Goal: Task Accomplishment & Management: Use online tool/utility

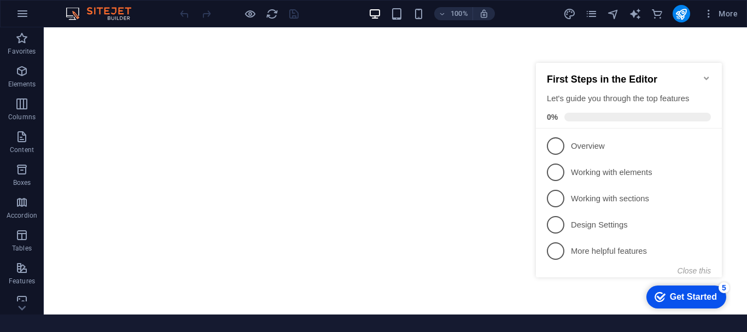
click at [709, 74] on icon "Minimize checklist" at bounding box center [706, 78] width 9 height 9
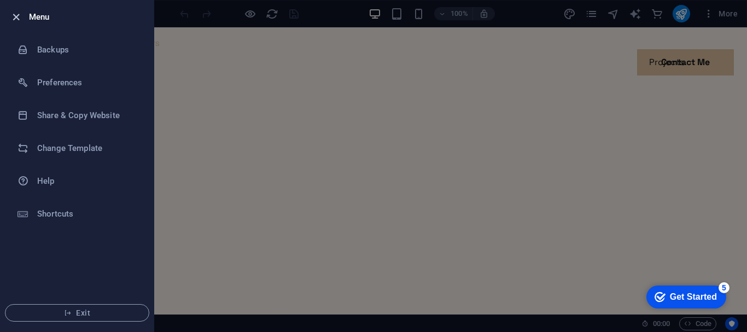
click at [16, 17] on icon "button" at bounding box center [16, 17] width 13 height 13
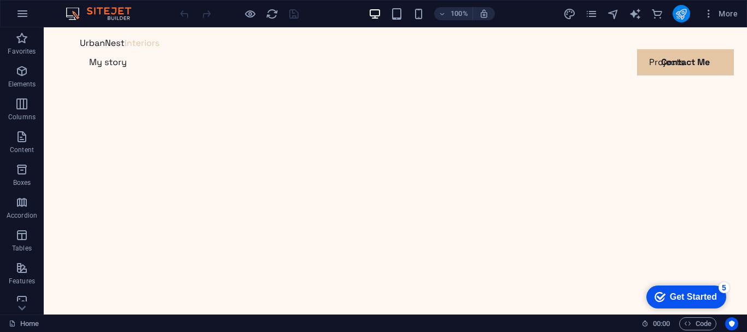
click at [0, 0] on button "publish" at bounding box center [0, 0] width 0 height 0
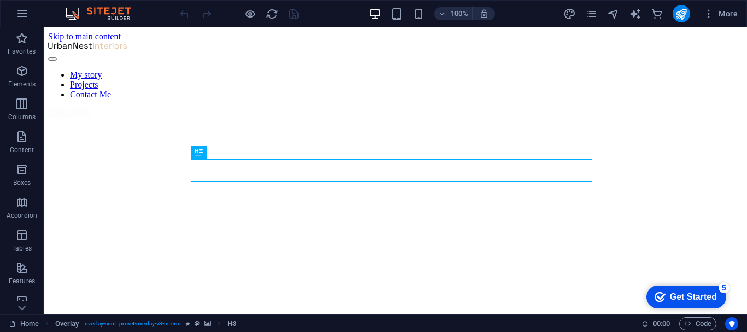
scroll to position [344, 0]
click at [27, 304] on icon at bounding box center [21, 307] width 15 height 15
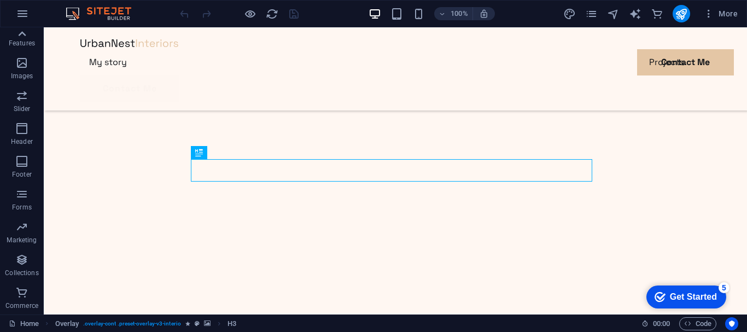
click at [19, 34] on icon at bounding box center [21, 33] width 15 height 15
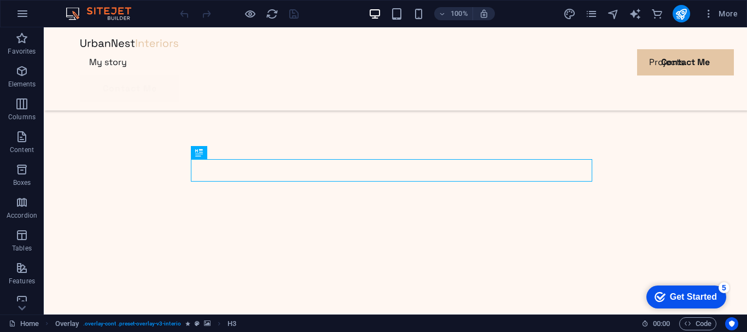
click at [19, 34] on icon "button" at bounding box center [21, 38] width 13 height 13
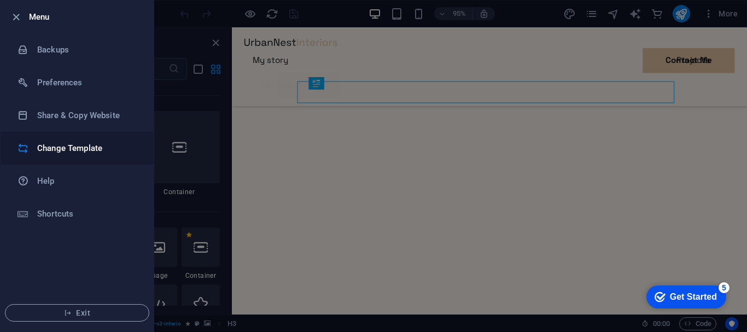
click at [50, 147] on h6 "Change Template" at bounding box center [87, 148] width 101 height 13
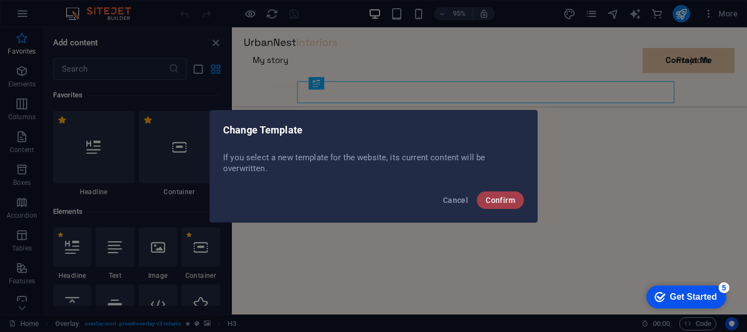
click at [488, 197] on span "Confirm" at bounding box center [500, 200] width 30 height 9
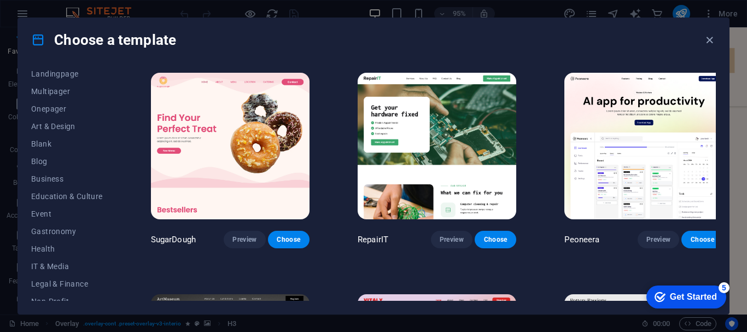
scroll to position [78, 0]
click at [48, 179] on span "Business" at bounding box center [67, 176] width 72 height 9
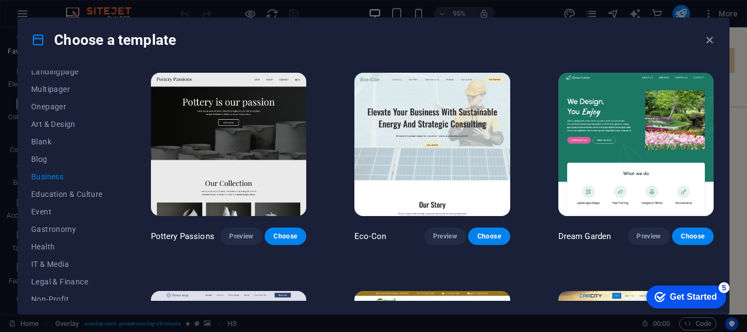
drag, startPoint x: 744, startPoint y: 75, endPoint x: 746, endPoint y: 96, distance: 20.9
click at [746, 96] on div "Choose a template All Templates My Templates New Trending Landingpage Multipage…" at bounding box center [373, 166] width 747 height 332
drag, startPoint x: 732, startPoint y: 59, endPoint x: 734, endPoint y: 86, distance: 26.9
click at [734, 86] on div "Choose a template All Templates My Templates New Trending Landingpage Multipage…" at bounding box center [373, 166] width 747 height 332
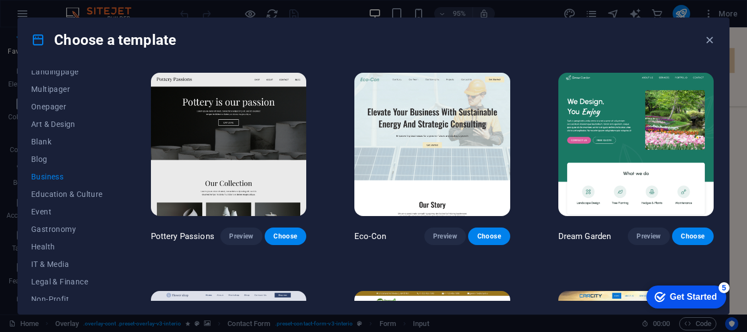
click at [116, 221] on div "All Templates My Templates New Trending Landingpage Multipager Onepager Art & D…" at bounding box center [73, 185] width 85 height 230
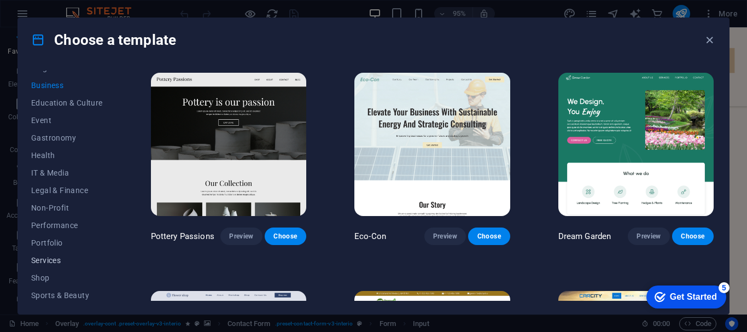
click at [46, 256] on span "Services" at bounding box center [67, 260] width 72 height 9
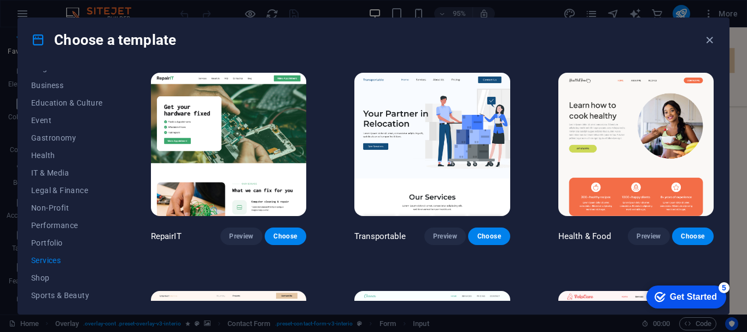
drag, startPoint x: 713, startPoint y: 139, endPoint x: 715, endPoint y: 156, distance: 16.6
click at [715, 156] on div "All Templates My Templates New Trending Landingpage Multipager Onepager Art & D…" at bounding box center [373, 188] width 710 height 252
click at [286, 232] on span "Choose" at bounding box center [285, 236] width 24 height 9
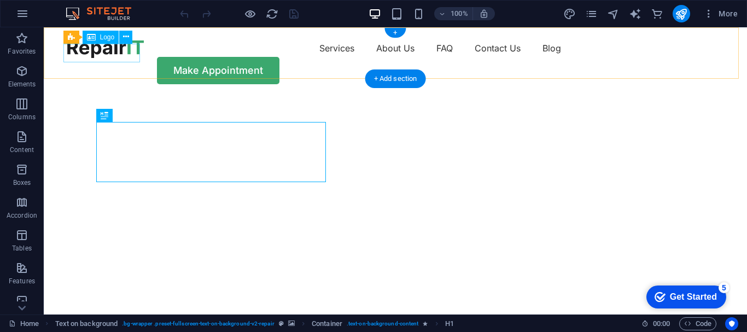
click at [134, 51] on div at bounding box center [105, 48] width 77 height 19
select select "px"
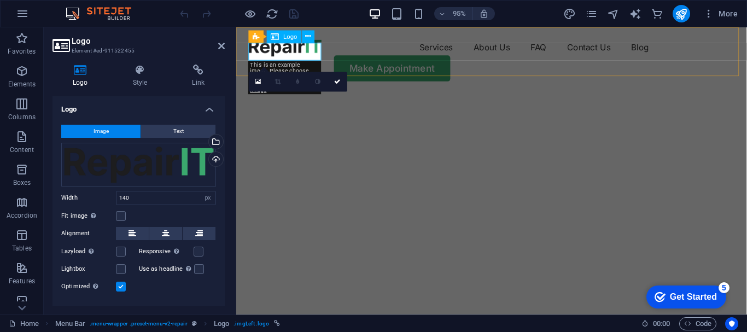
click at [310, 54] on div at bounding box center [287, 48] width 77 height 19
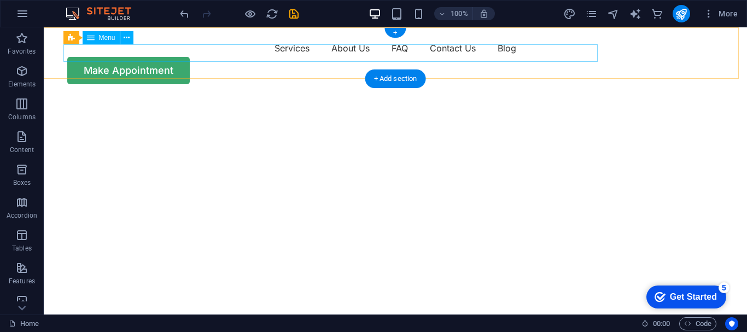
click at [121, 57] on nav "Services About Us FAQ Contact Us Blog" at bounding box center [395, 47] width 656 height 17
select select "1"
select select
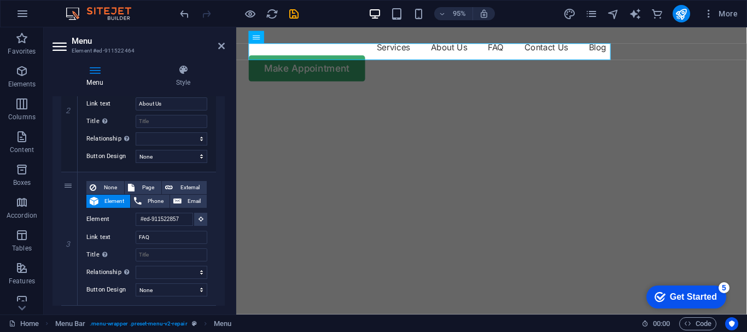
scroll to position [239, 0]
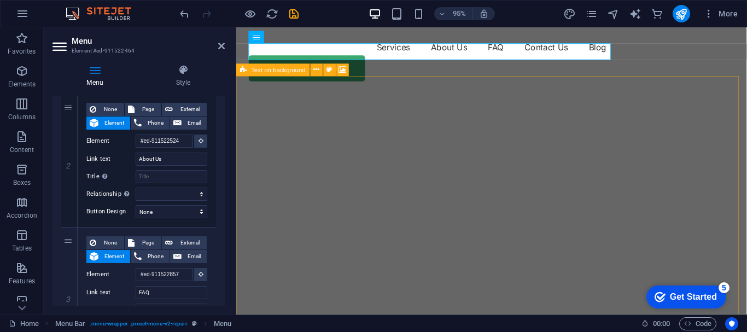
select select "vh"
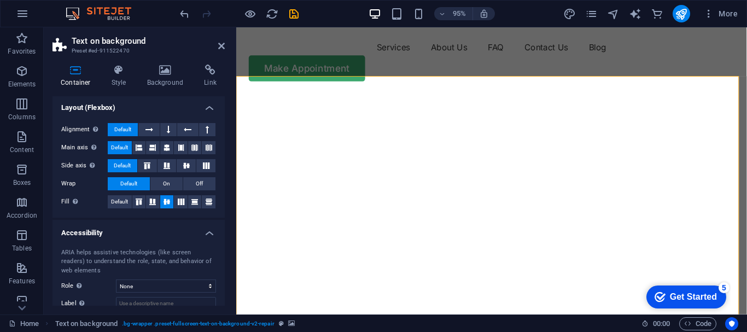
scroll to position [161, 0]
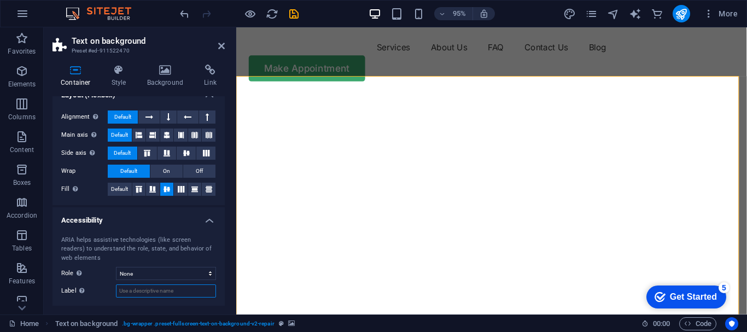
click at [156, 293] on input "Label Use the ARIA label to provide a clear and descriptive name for elements t…" at bounding box center [166, 290] width 100 height 13
type input "l"
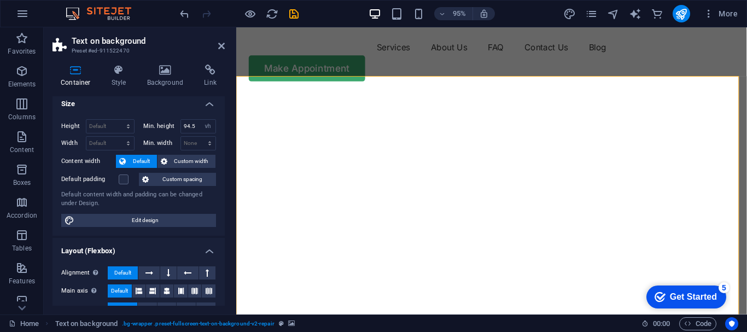
scroll to position [0, 0]
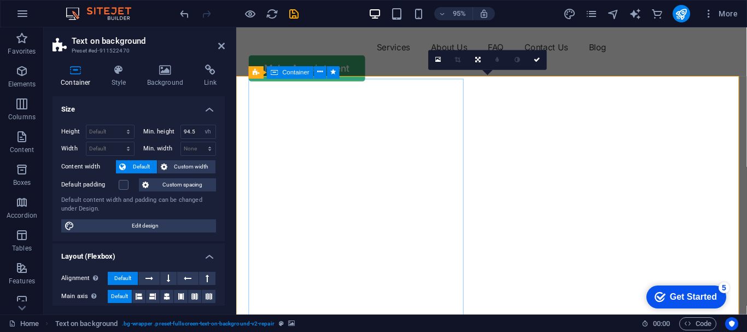
type input "Loansbazaar.co.in"
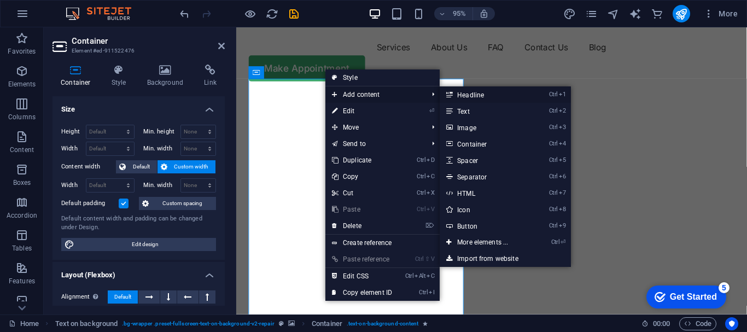
click at [467, 97] on link "Ctrl 1 Headline" at bounding box center [484, 94] width 90 height 16
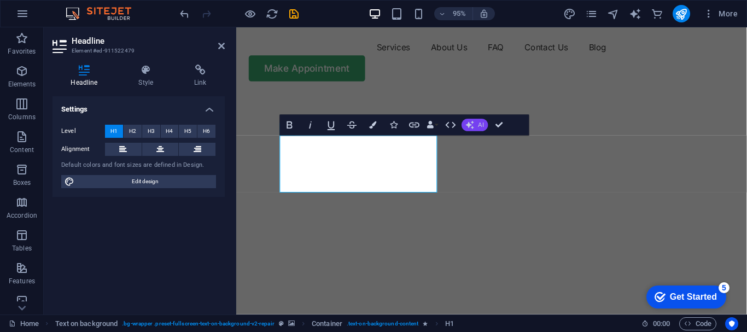
click at [469, 127] on icon "button" at bounding box center [470, 125] width 8 height 8
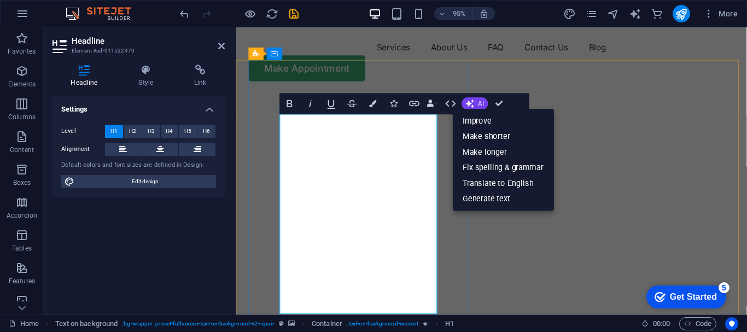
scroll to position [17, 0]
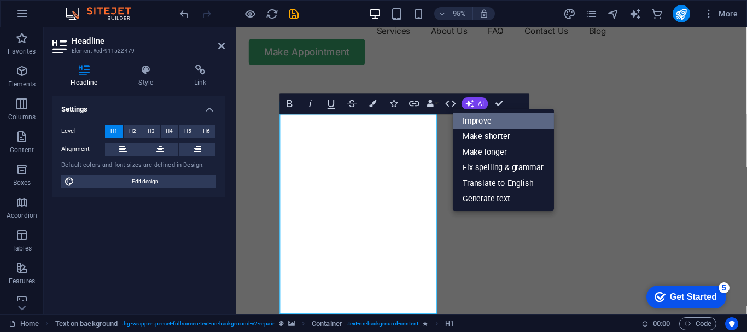
click at [484, 119] on link "Improve" at bounding box center [502, 121] width 101 height 16
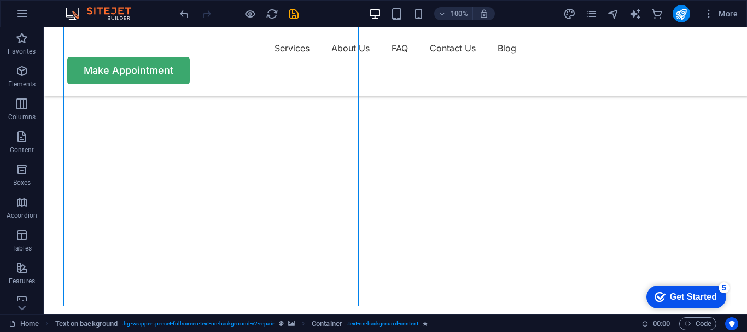
scroll to position [145, 0]
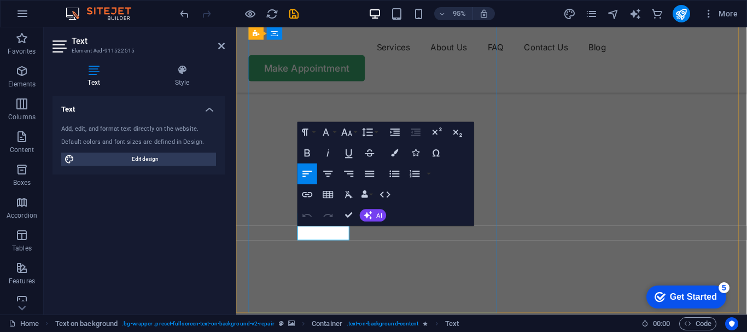
drag, startPoint x: 352, startPoint y: 243, endPoint x: 314, endPoint y: 242, distance: 38.3
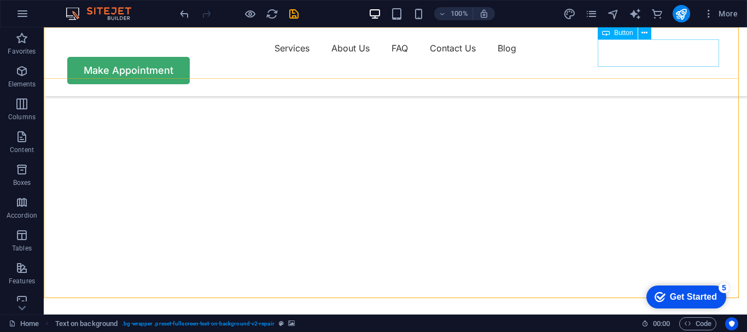
click at [640, 57] on div "Make Appointment" at bounding box center [395, 70] width 656 height 27
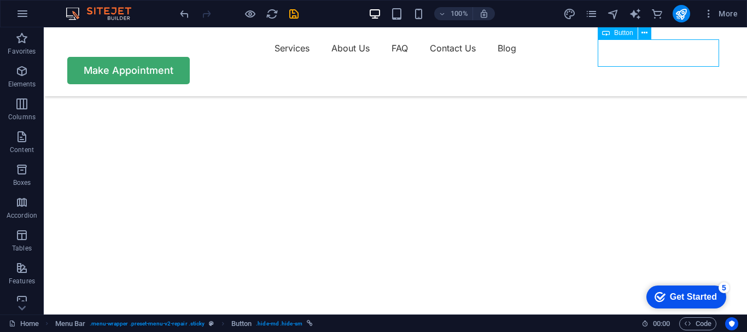
click at [640, 57] on div "Make Appointment" at bounding box center [395, 70] width 656 height 27
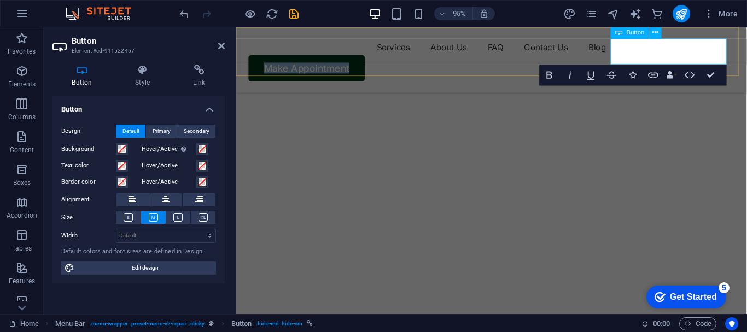
click at [372, 57] on link "Make Appointment" at bounding box center [310, 70] width 122 height 27
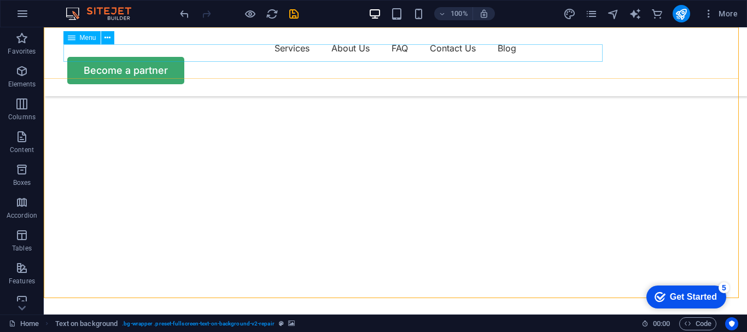
click at [224, 52] on nav "Services About Us FAQ Contact Us Blog" at bounding box center [395, 47] width 656 height 17
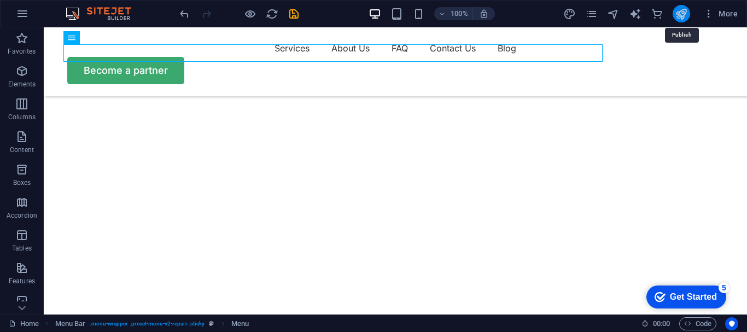
click at [680, 11] on icon "publish" at bounding box center [680, 14] width 13 height 13
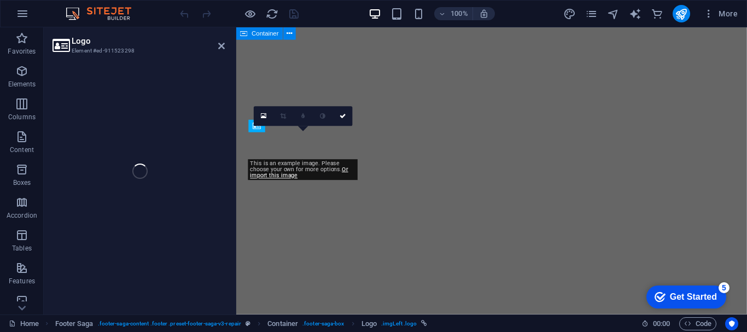
select select "px"
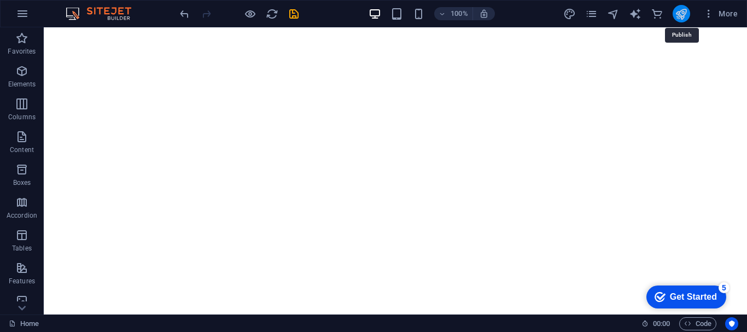
click at [680, 12] on icon "publish" at bounding box center [680, 14] width 13 height 13
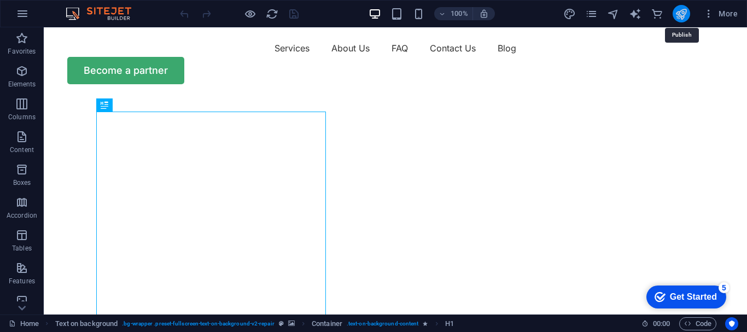
click at [683, 14] on icon "publish" at bounding box center [680, 14] width 13 height 13
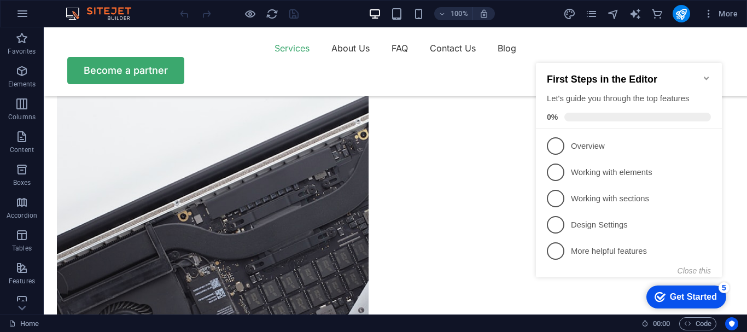
scroll to position [1129, 0]
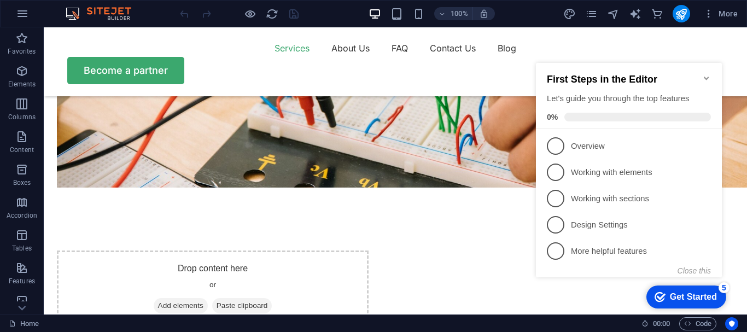
click at [704, 74] on icon "Minimize checklist" at bounding box center [706, 78] width 9 height 9
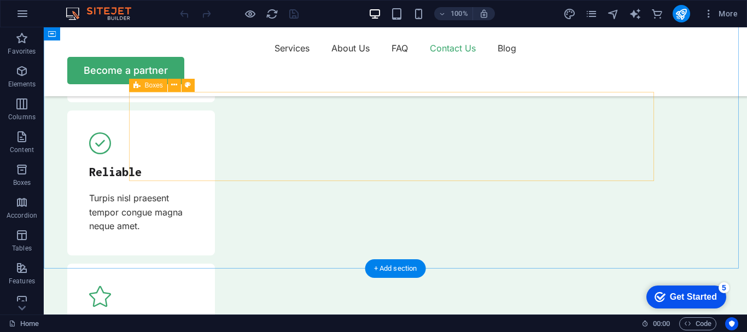
scroll to position [3740, 0]
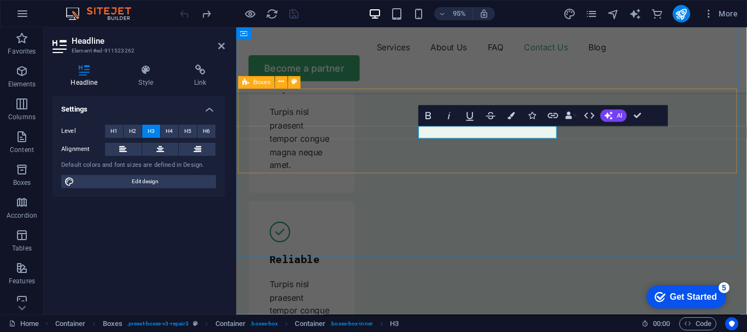
scroll to position [3955, 0]
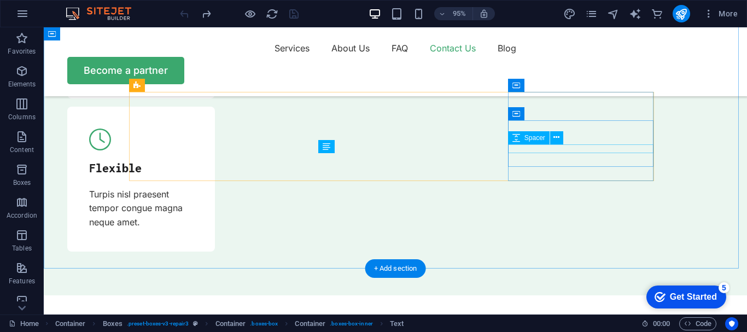
scroll to position [3740, 0]
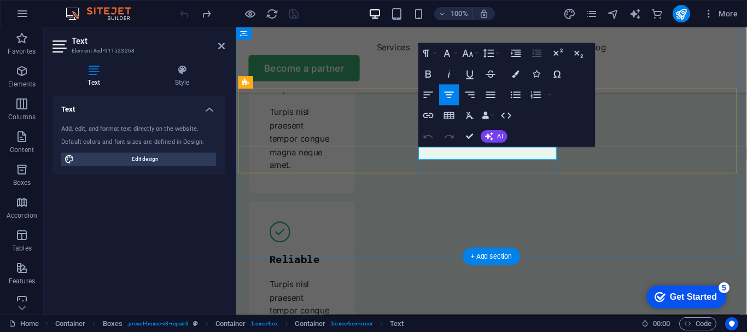
scroll to position [3955, 0]
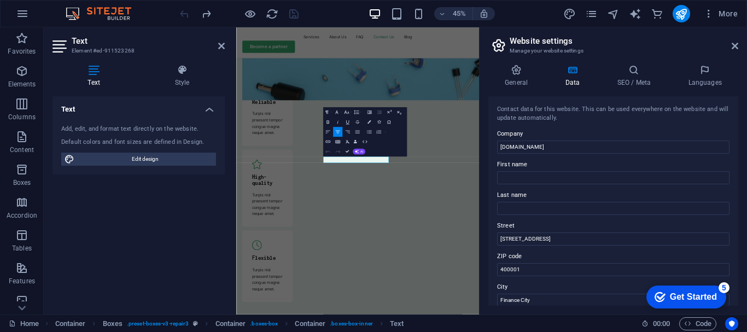
scroll to position [3945, 0]
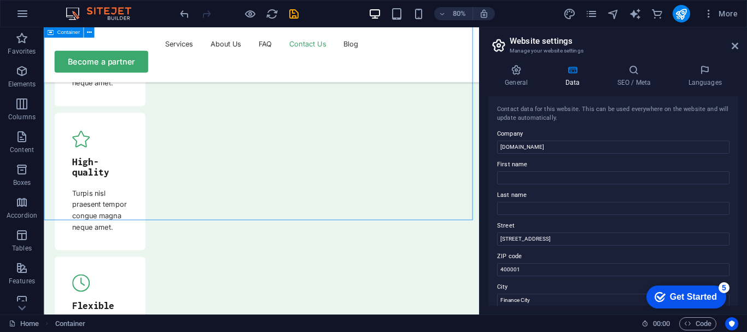
scroll to position [3955, 0]
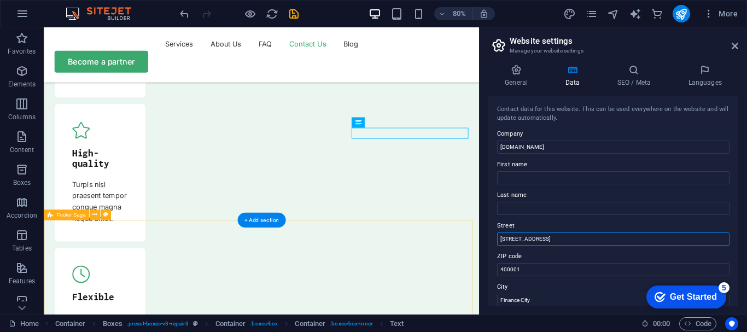
drag, startPoint x: 591, startPoint y: 265, endPoint x: 569, endPoint y: 288, distance: 32.1
click at [557, 243] on input "[STREET_ADDRESS]" at bounding box center [613, 238] width 232 height 13
type input "1"
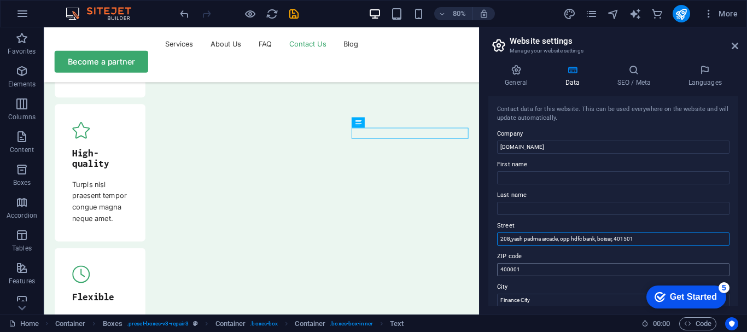
type input "208,yash padma arcade, opp hdfc bank, boisar, 401501"
drag, startPoint x: 554, startPoint y: 267, endPoint x: 490, endPoint y: 262, distance: 64.2
click at [490, 262] on div "Contact data for this website. This can be used everywhere on the website and w…" at bounding box center [613, 200] width 250 height 209
type input "401501"
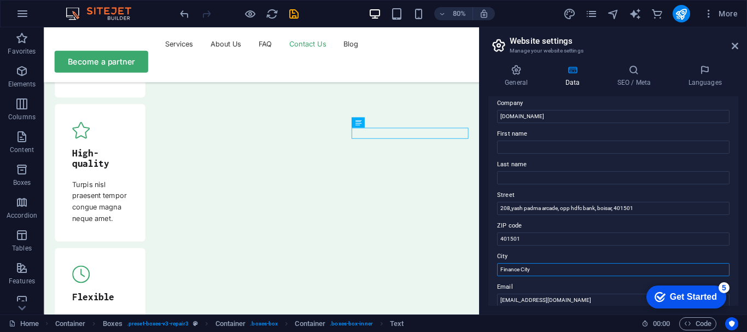
scroll to position [34, 0]
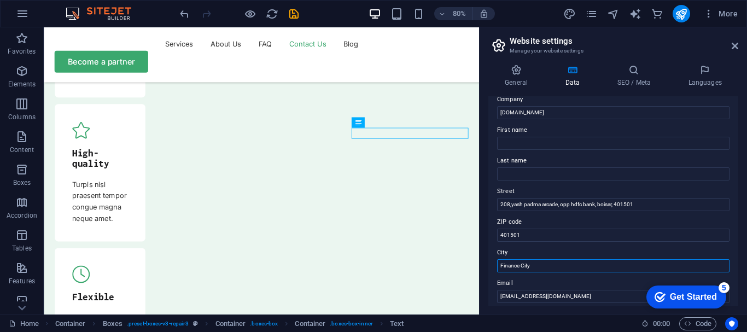
drag, startPoint x: 533, startPoint y: 301, endPoint x: 484, endPoint y: 293, distance: 49.8
click at [484, 293] on div "General Data SEO / Meta Languages Website name [DOMAIN_NAME] Logo Drag files he…" at bounding box center [612, 185] width 267 height 258
type input "b"
type input "boisar"
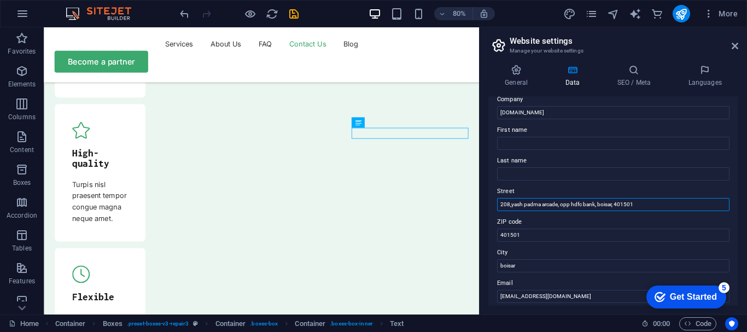
click at [525, 202] on input "208,yash padma arcade, opp hdfc bank, boisar, 401501" at bounding box center [613, 204] width 232 height 13
drag, startPoint x: 638, startPoint y: 204, endPoint x: 596, endPoint y: 200, distance: 42.8
click at [596, 200] on input "208,yash padma arcade, opp hdfc bank, boisar, 401501" at bounding box center [613, 204] width 232 height 13
type input "208,yash padma arcade, opp hdfc bank"
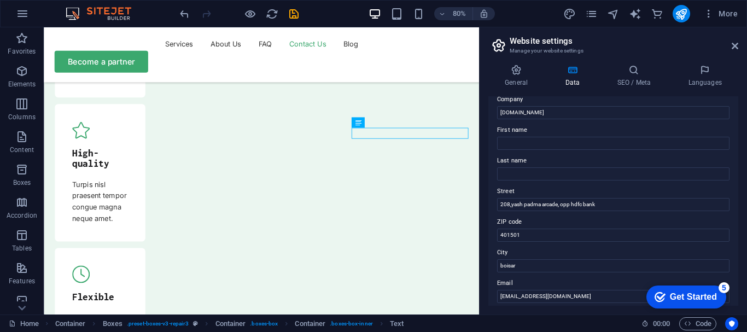
drag, startPoint x: 738, startPoint y: 163, endPoint x: 738, endPoint y: 174, distance: 10.9
click at [738, 174] on div "General Data SEO / Meta Languages Website name [DOMAIN_NAME] Logo Drag files he…" at bounding box center [612, 185] width 267 height 258
drag, startPoint x: 738, startPoint y: 174, endPoint x: 736, endPoint y: 169, distance: 5.9
click at [736, 169] on div "General Data SEO / Meta Languages Website name [DOMAIN_NAME] Logo Drag files he…" at bounding box center [612, 185] width 267 height 258
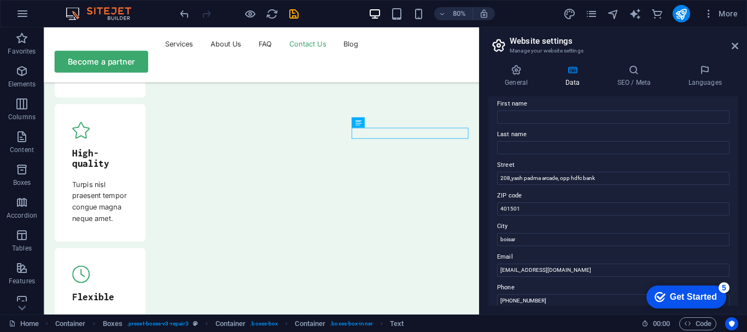
scroll to position [22, 0]
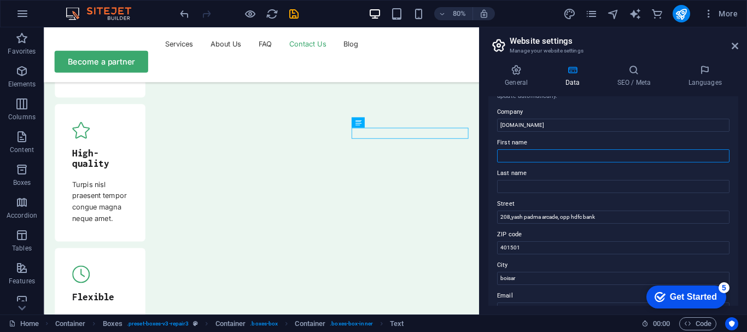
click at [544, 150] on input "First name" at bounding box center [613, 155] width 232 height 13
type input "[PERSON_NAME]"
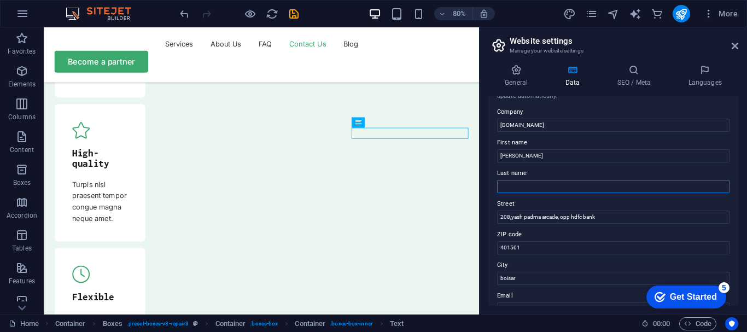
click at [508, 191] on input "Last name" at bounding box center [613, 186] width 232 height 13
type input "[PERSON_NAME]"
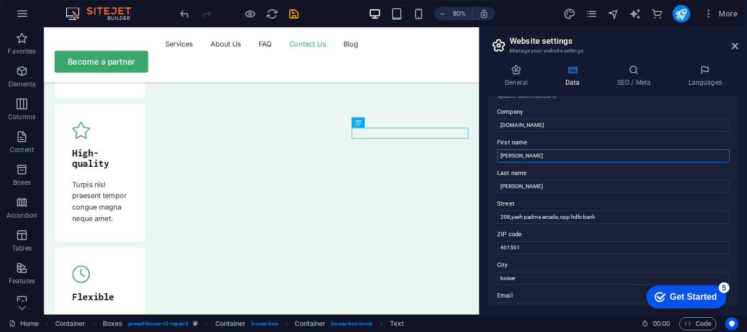
click at [502, 154] on input "[PERSON_NAME]" at bounding box center [613, 155] width 232 height 13
type input "[PERSON_NAME]"
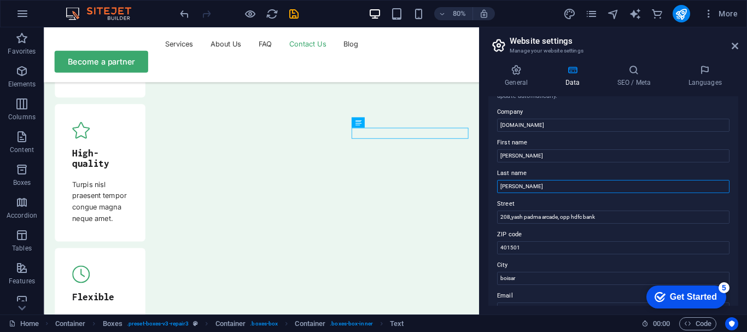
click at [502, 186] on input "[PERSON_NAME]" at bounding box center [613, 186] width 232 height 13
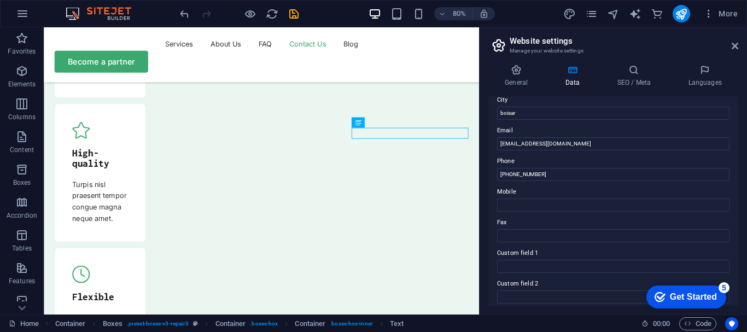
scroll to position [193, 0]
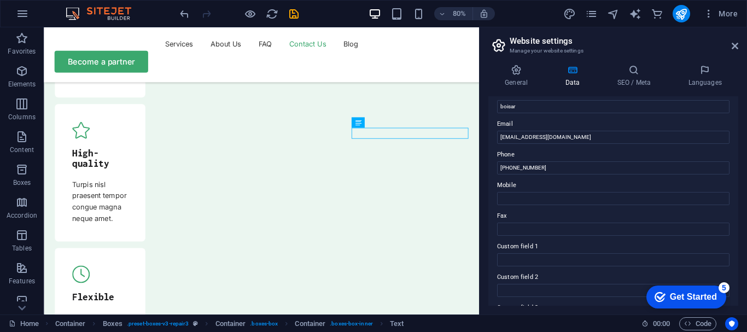
type input "[PERSON_NAME]"
drag, startPoint x: 738, startPoint y: 204, endPoint x: 736, endPoint y: 218, distance: 13.8
click at [736, 218] on div "General Data SEO / Meta Languages Website name [DOMAIN_NAME] Logo Drag files he…" at bounding box center [612, 185] width 267 height 258
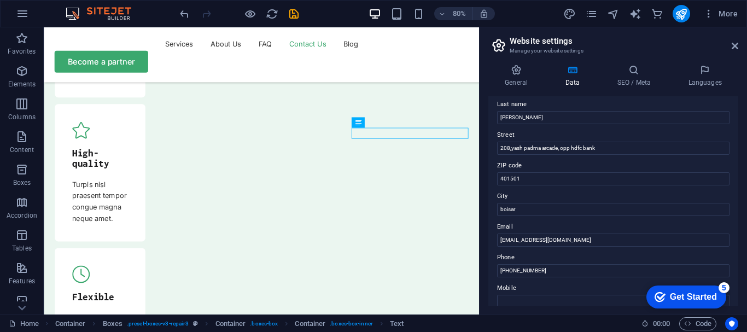
scroll to position [0, 0]
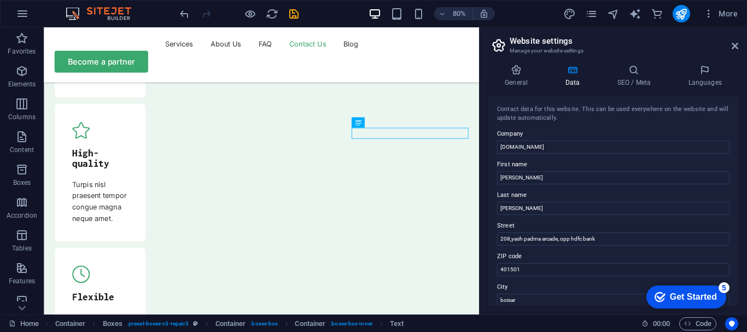
click at [735, 145] on div "Contact data for this website. This can be used everywhere on the website and w…" at bounding box center [613, 200] width 250 height 209
click at [737, 149] on div "Contact data for this website. This can be used everywhere on the website and w…" at bounding box center [613, 200] width 250 height 209
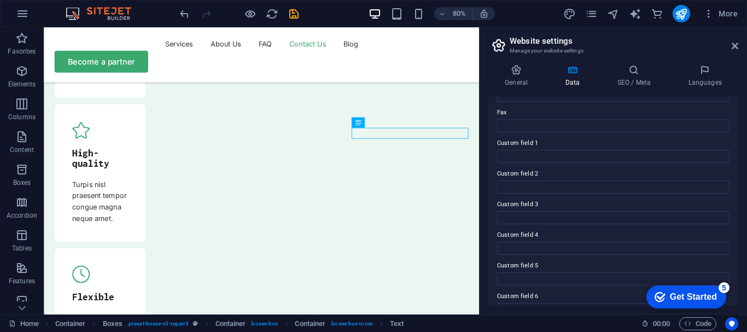
scroll to position [316, 0]
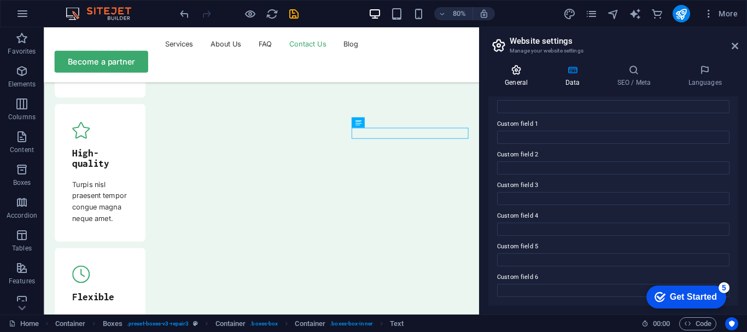
click at [522, 75] on icon at bounding box center [516, 69] width 56 height 11
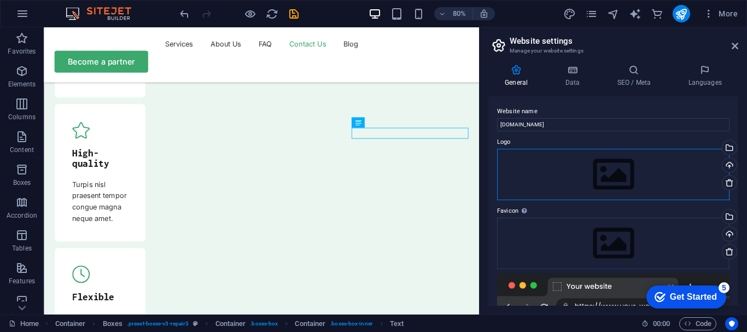
click at [536, 179] on div "Drag files here, click to choose files or select files from Files or our free s…" at bounding box center [613, 174] width 232 height 51
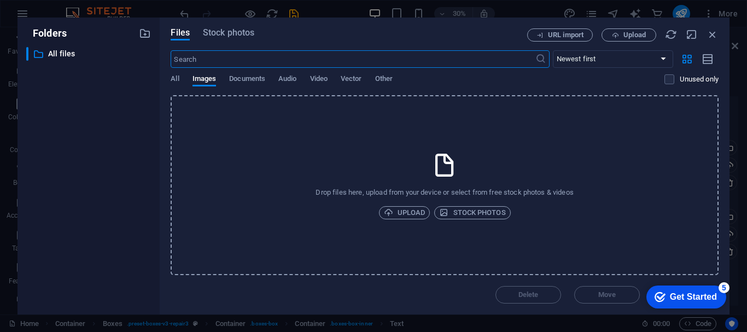
scroll to position [3826, 0]
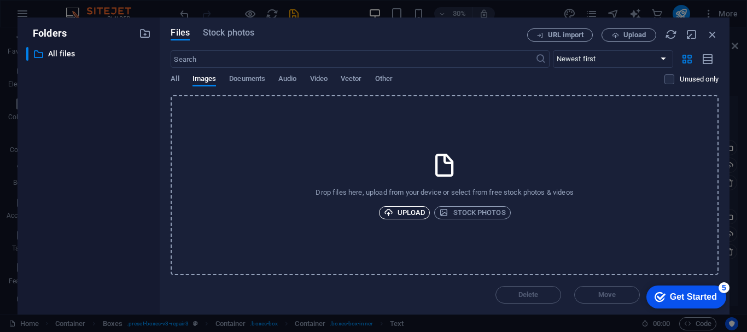
click at [411, 216] on span "Upload" at bounding box center [405, 212] width 42 height 13
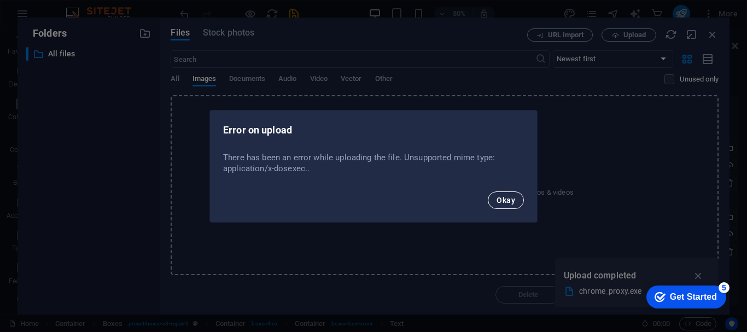
click at [512, 197] on span "Okay" at bounding box center [505, 200] width 19 height 9
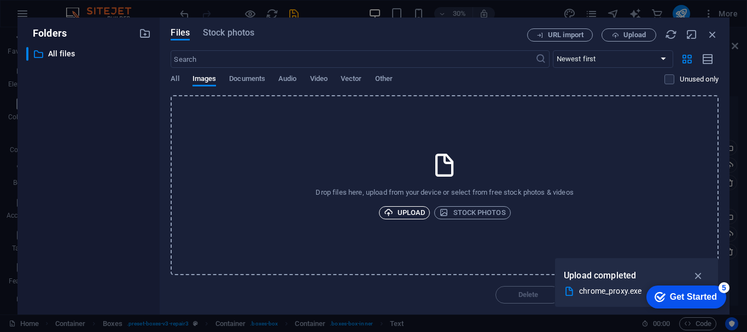
click at [407, 210] on span "Upload" at bounding box center [405, 212] width 42 height 13
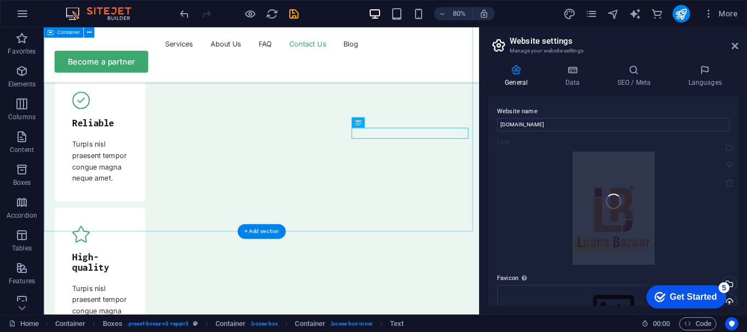
scroll to position [3955, 0]
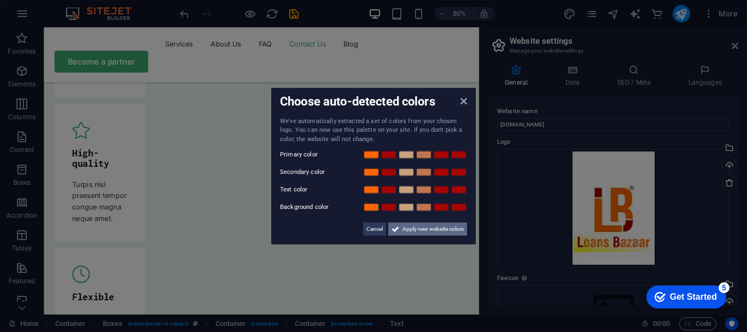
click at [420, 228] on span "Apply new website colors" at bounding box center [432, 228] width 61 height 13
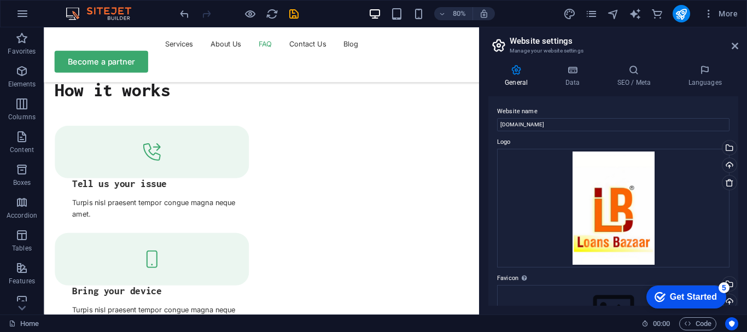
scroll to position [2723, 0]
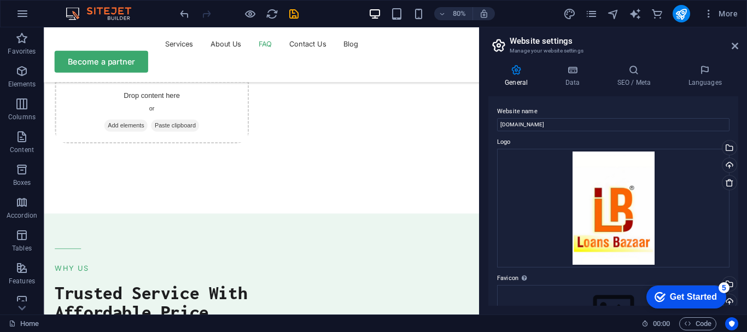
drag, startPoint x: 486, startPoint y: 209, endPoint x: 487, endPoint y: 219, distance: 9.9
click at [487, 219] on div "General Data SEO / Meta Languages Website name [DOMAIN_NAME] Logo Drag files he…" at bounding box center [612, 185] width 267 height 258
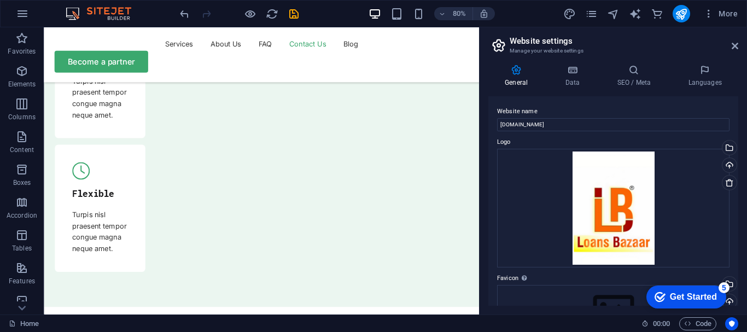
scroll to position [4087, 0]
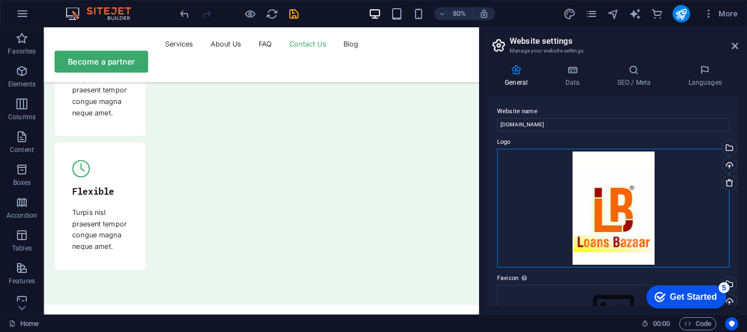
click at [613, 232] on div "Drag files here, click to choose files or select files from Files or our free s…" at bounding box center [613, 208] width 232 height 119
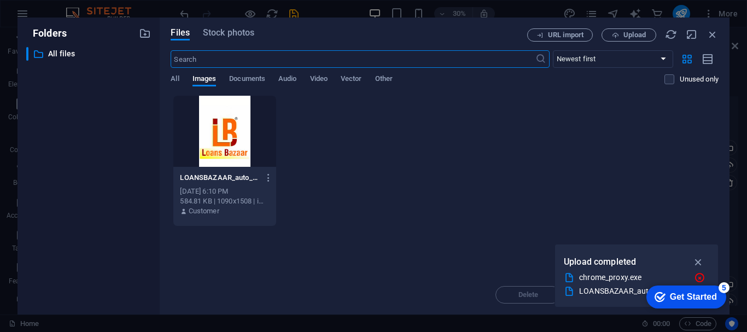
scroll to position [3826, 0]
click at [700, 256] on icon "button" at bounding box center [698, 262] width 13 height 12
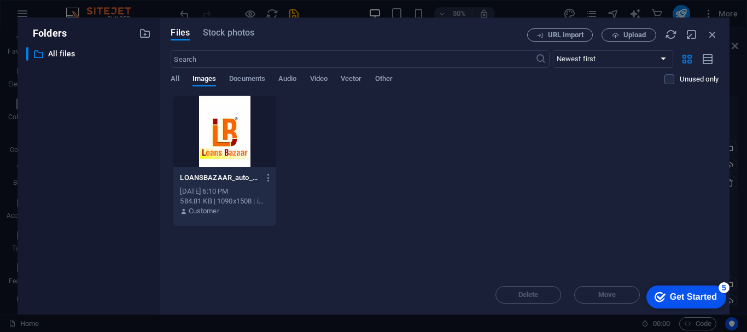
click at [138, 8] on div "Folders ​ All files All files Files Stock photos URL import Upload ​ Newest fir…" at bounding box center [373, 166] width 747 height 332
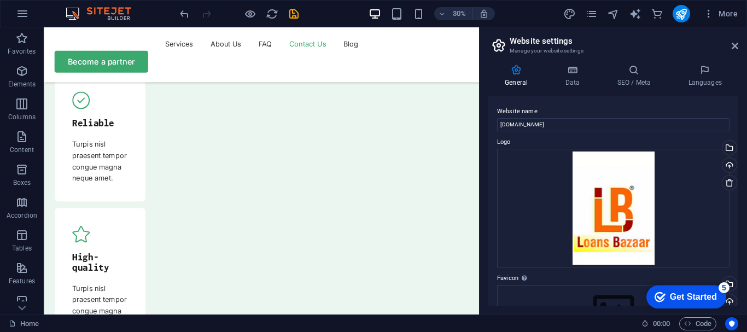
scroll to position [4087, 0]
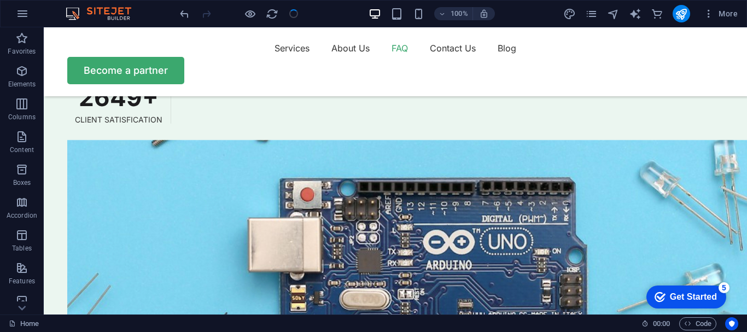
scroll to position [3059, 0]
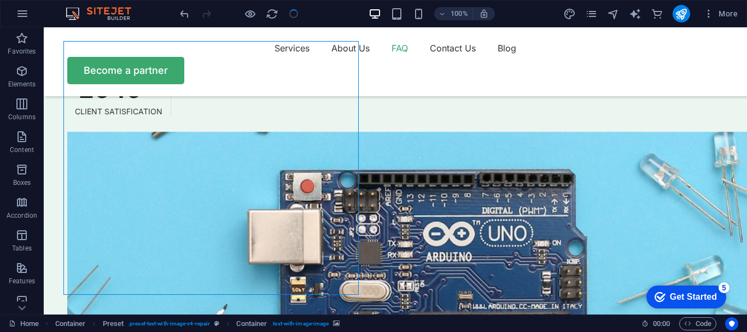
select select "px"
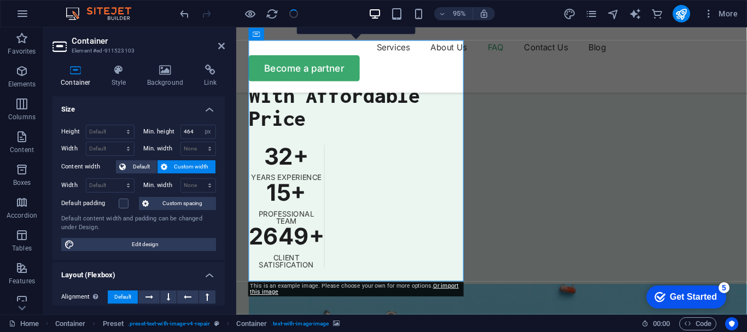
scroll to position [3197, 0]
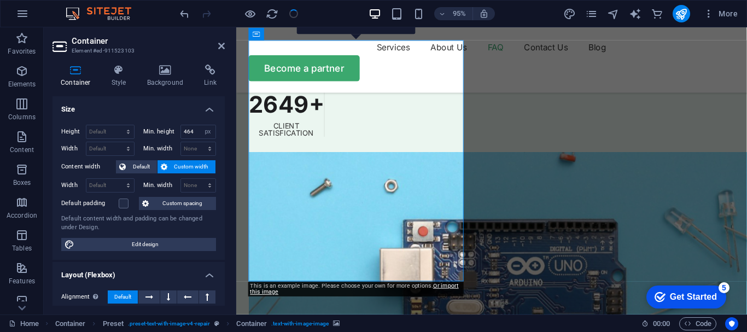
click at [174, 79] on h4 "Background" at bounding box center [167, 75] width 57 height 23
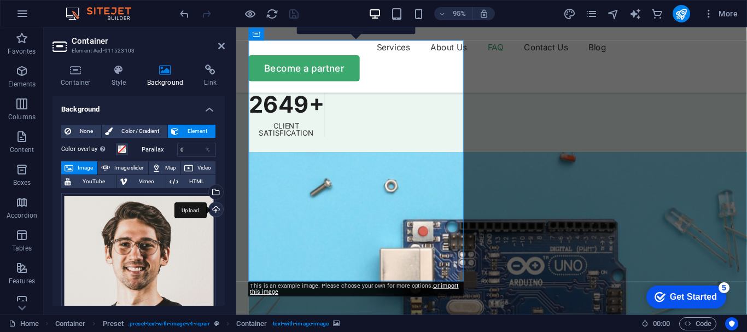
click at [215, 205] on div "Upload" at bounding box center [215, 210] width 16 height 16
